Goal: Navigation & Orientation: Find specific page/section

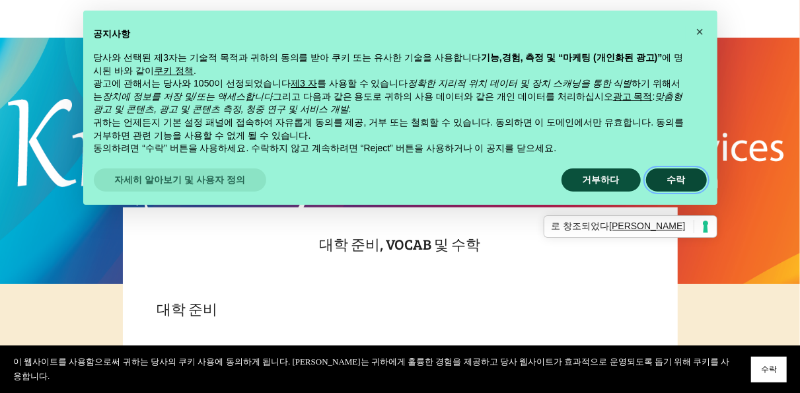
click at [669, 176] on button "수락" at bounding box center [676, 180] width 61 height 24
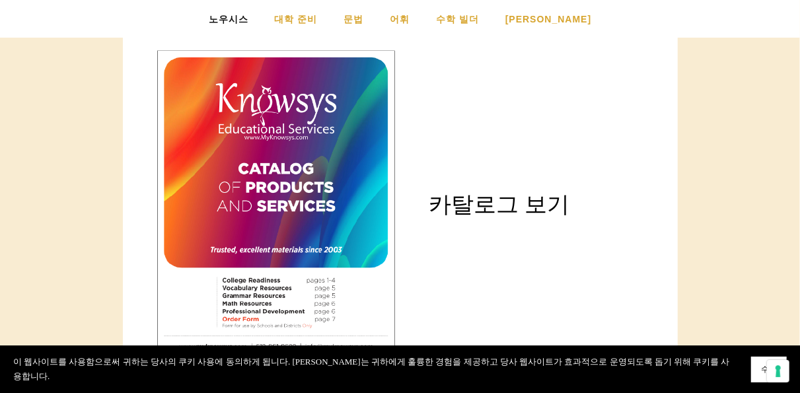
scroll to position [1584, 0]
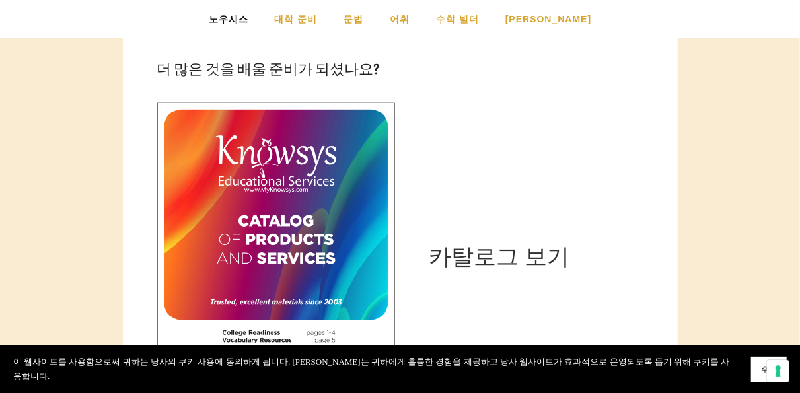
click at [496, 244] on link "카탈로그 보기" at bounding box center [498, 256] width 141 height 25
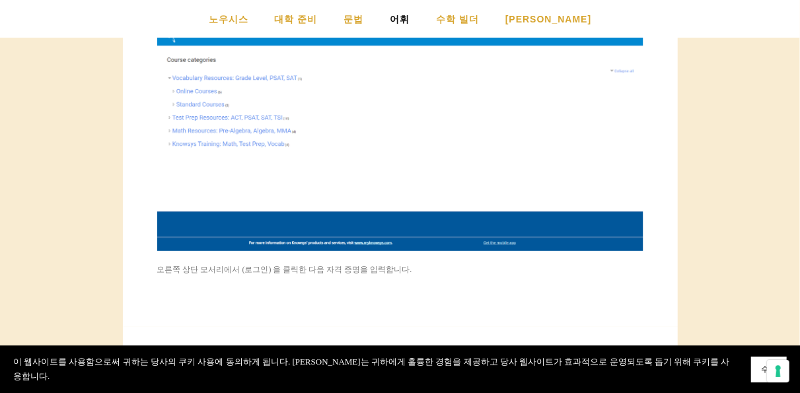
scroll to position [330, 0]
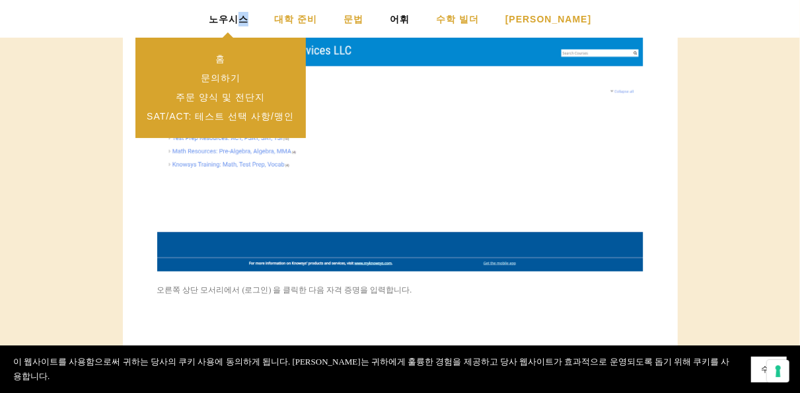
drag, startPoint x: 260, startPoint y: 20, endPoint x: 248, endPoint y: 20, distance: 12.6
click at [248, 20] on link "노우시스" at bounding box center [229, 19] width 40 height 38
click at [234, 59] on link "홈" at bounding box center [220, 59] width 170 height 19
